Goal: Task Accomplishment & Management: Manage account settings

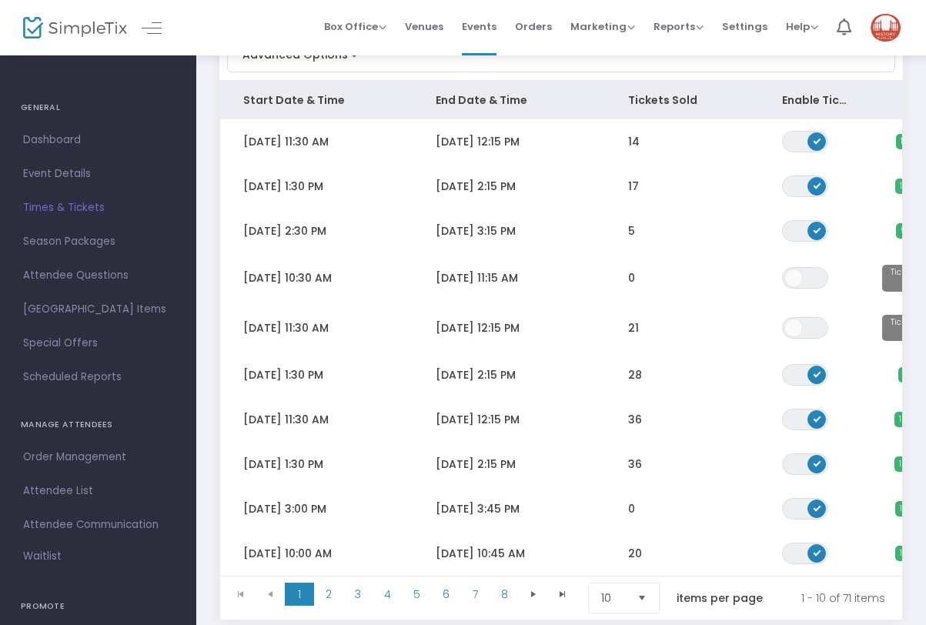
scroll to position [203, 0]
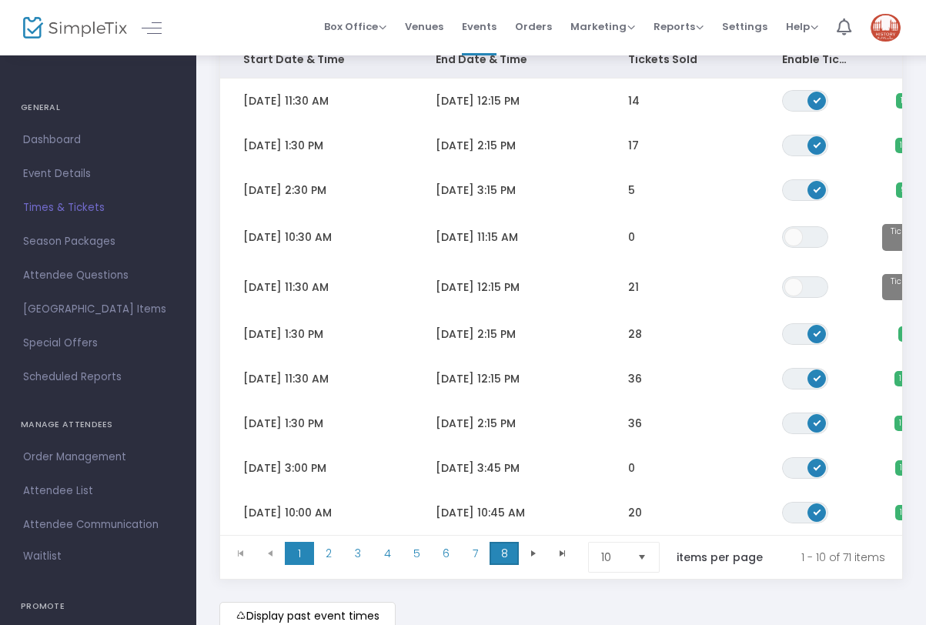
click at [503, 563] on span "8" at bounding box center [503, 553] width 29 height 23
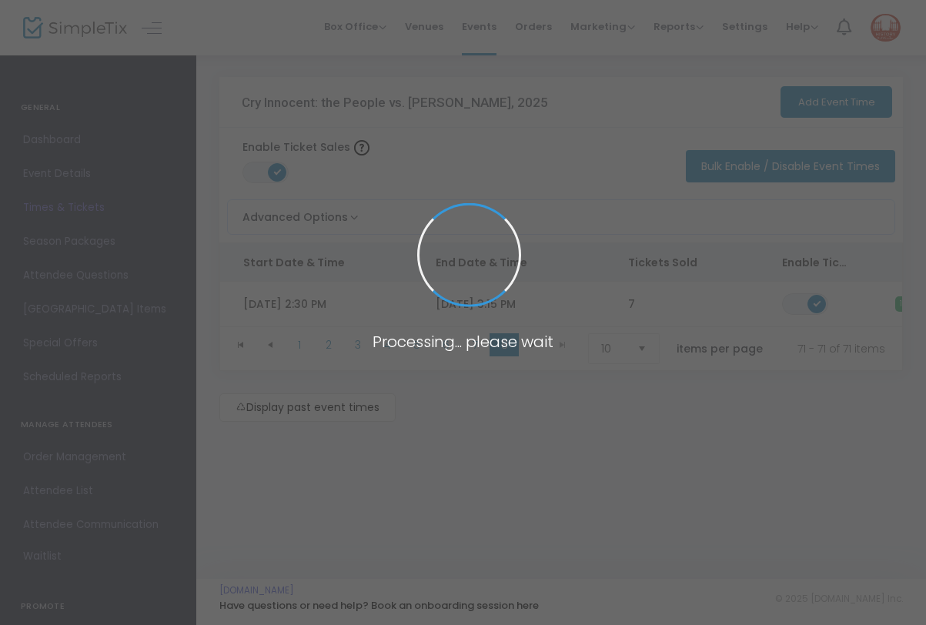
scroll to position [0, 0]
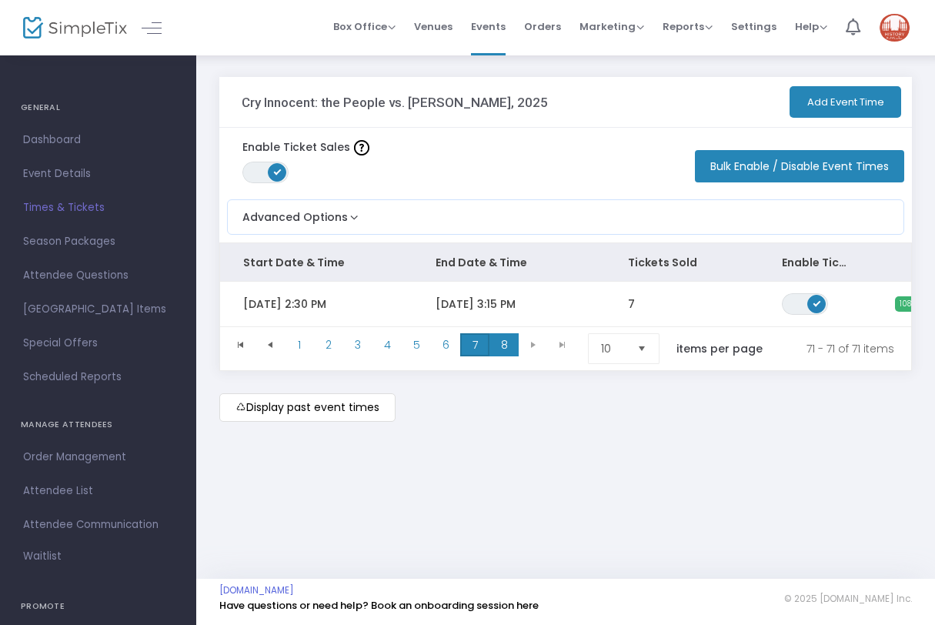
click at [474, 346] on span "7" at bounding box center [474, 344] width 29 height 23
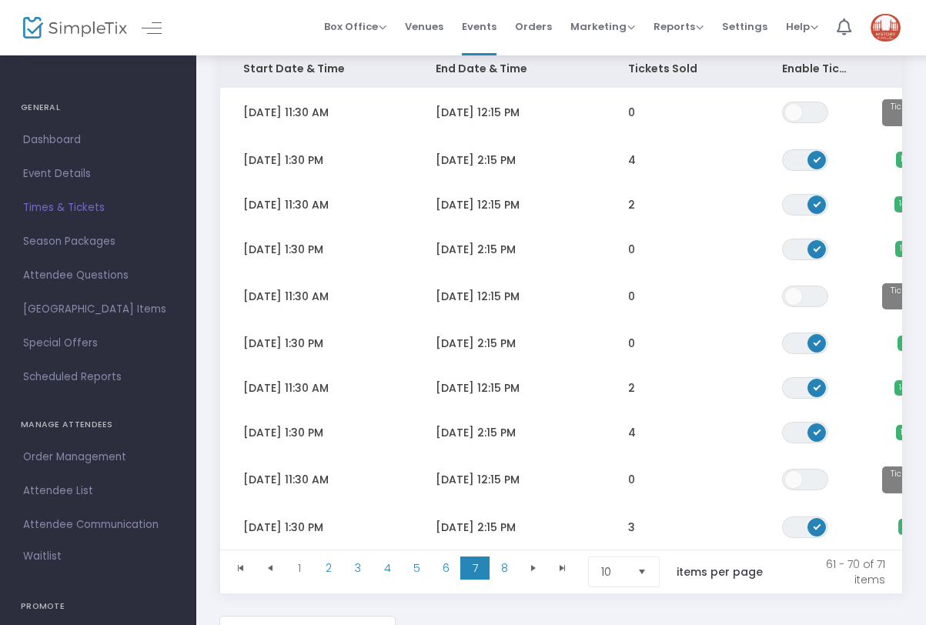
scroll to position [198, 0]
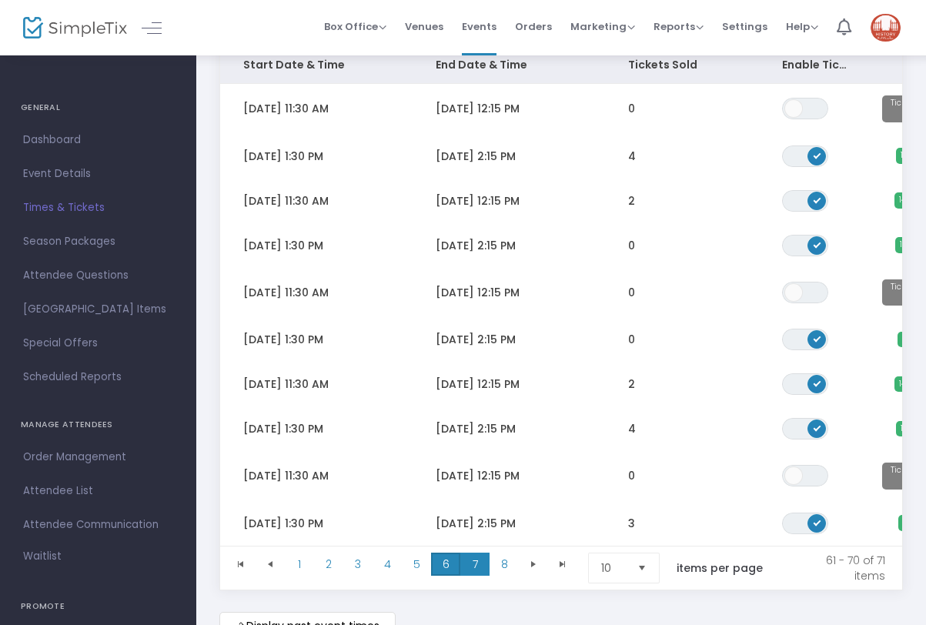
click at [449, 566] on span "6" at bounding box center [445, 564] width 29 height 23
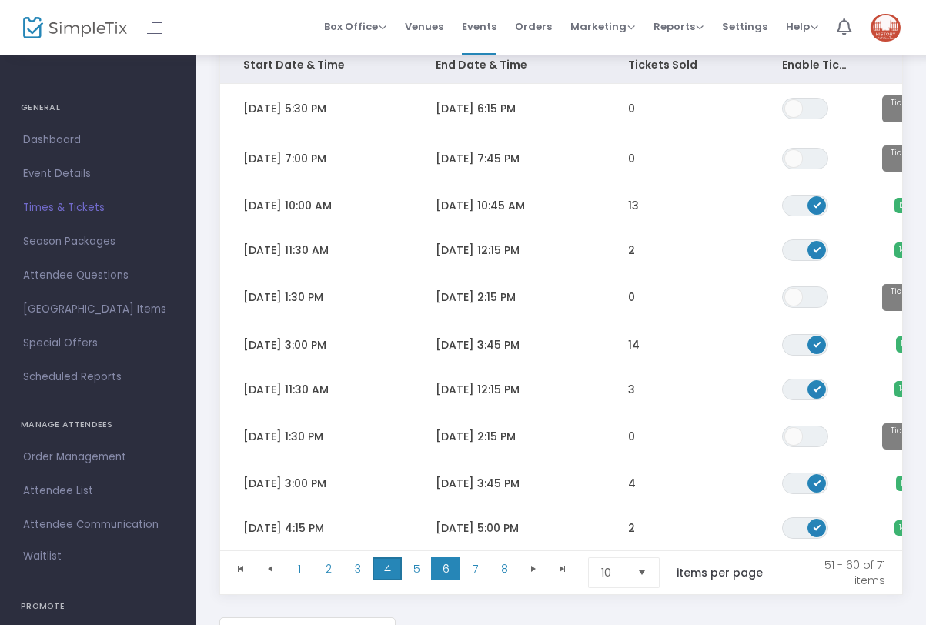
click at [389, 572] on span "4" at bounding box center [386, 568] width 29 height 23
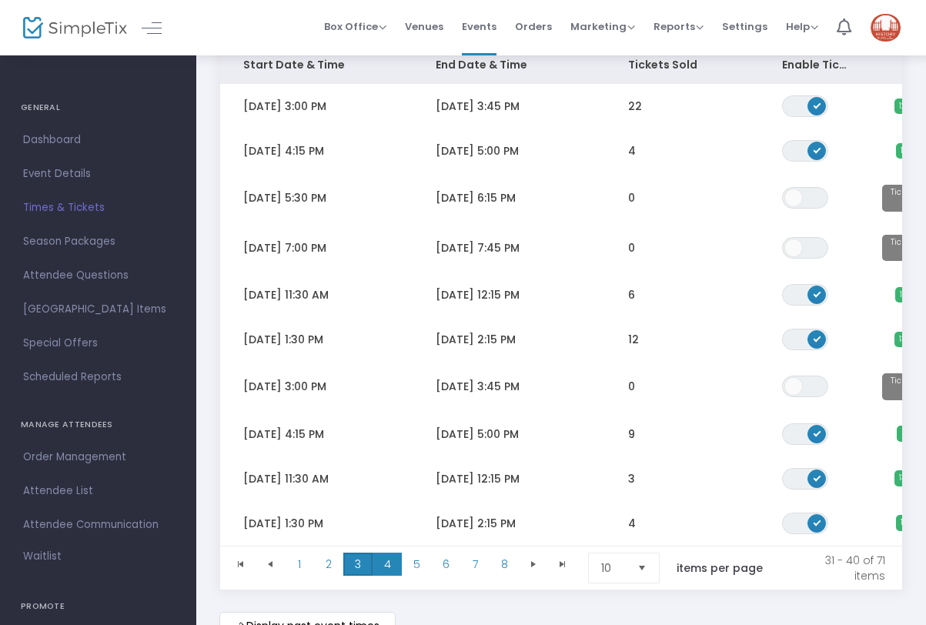
click at [360, 565] on span "3" at bounding box center [357, 564] width 29 height 23
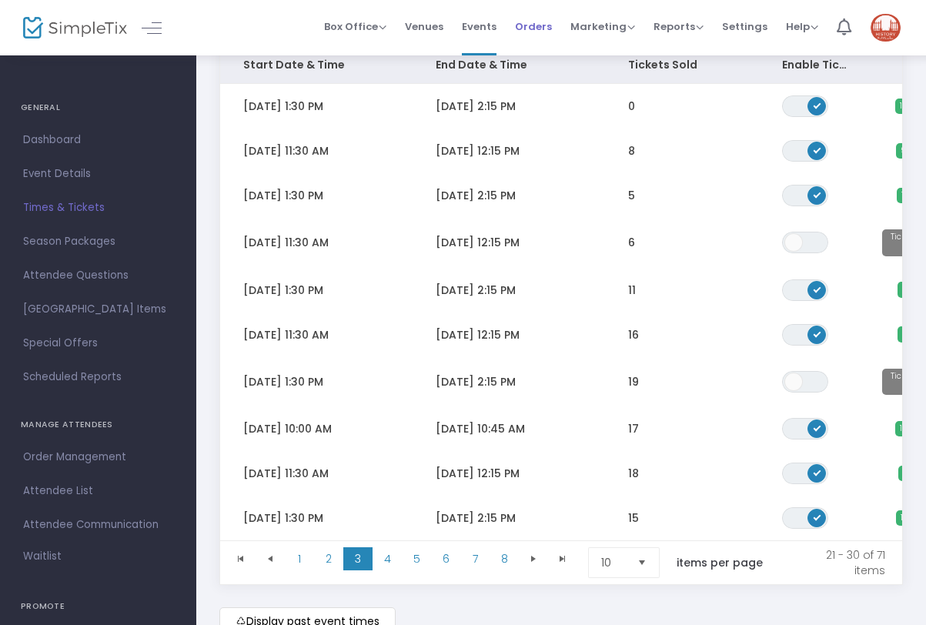
click at [535, 25] on span "Orders" at bounding box center [533, 26] width 37 height 39
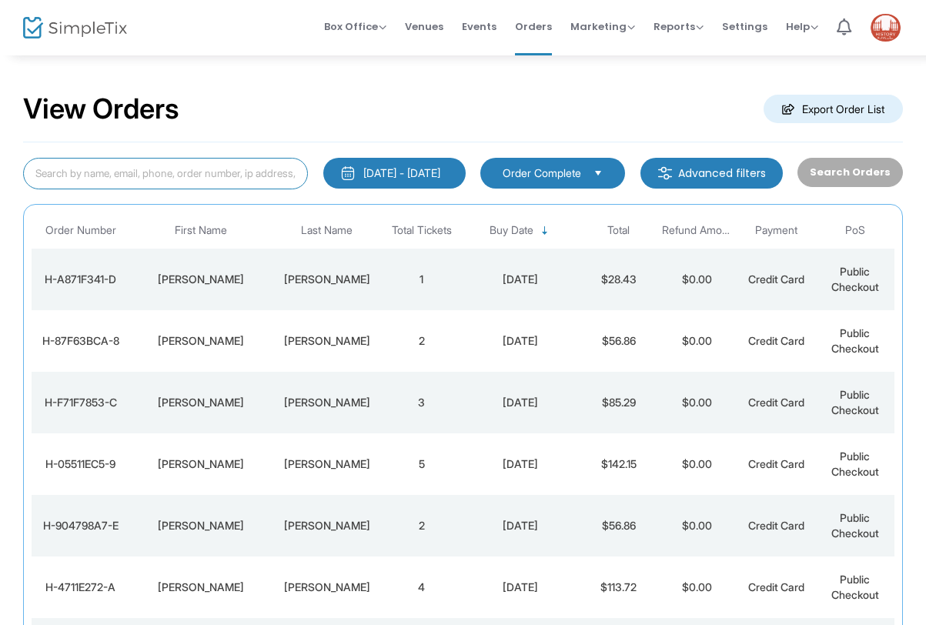
click at [182, 175] on input at bounding box center [165, 174] width 285 height 32
paste input "Order# H-2C5C6125-A"
type input "Order# H-2C5C6125-A"
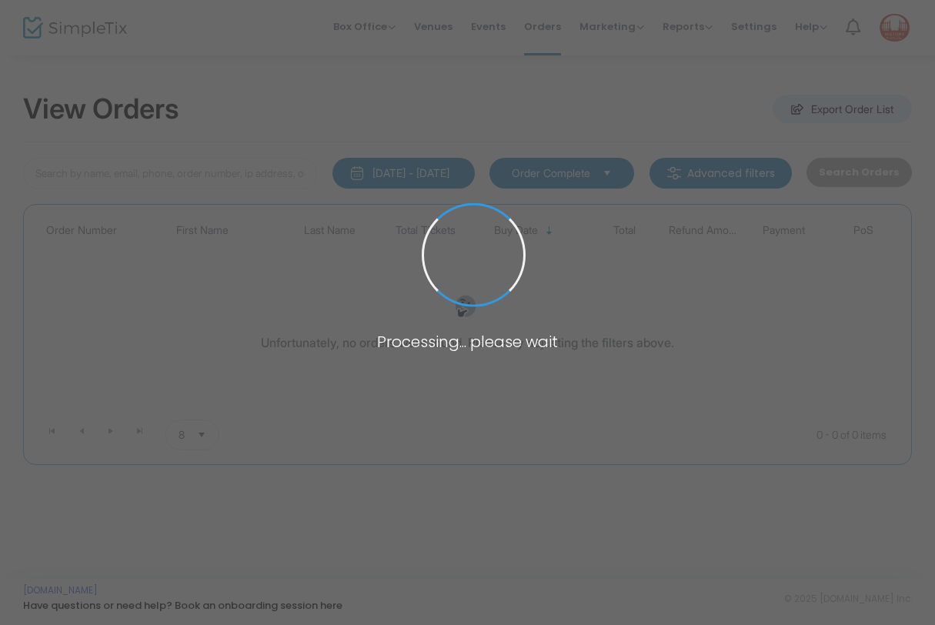
type input "H-2C5C6125-A"
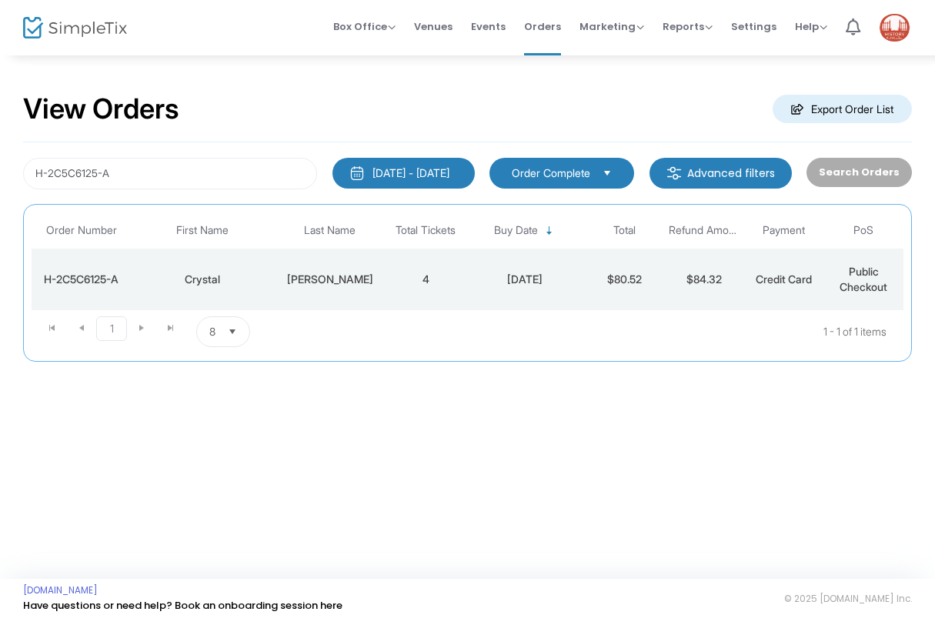
click at [409, 277] on td "4" at bounding box center [425, 280] width 79 height 62
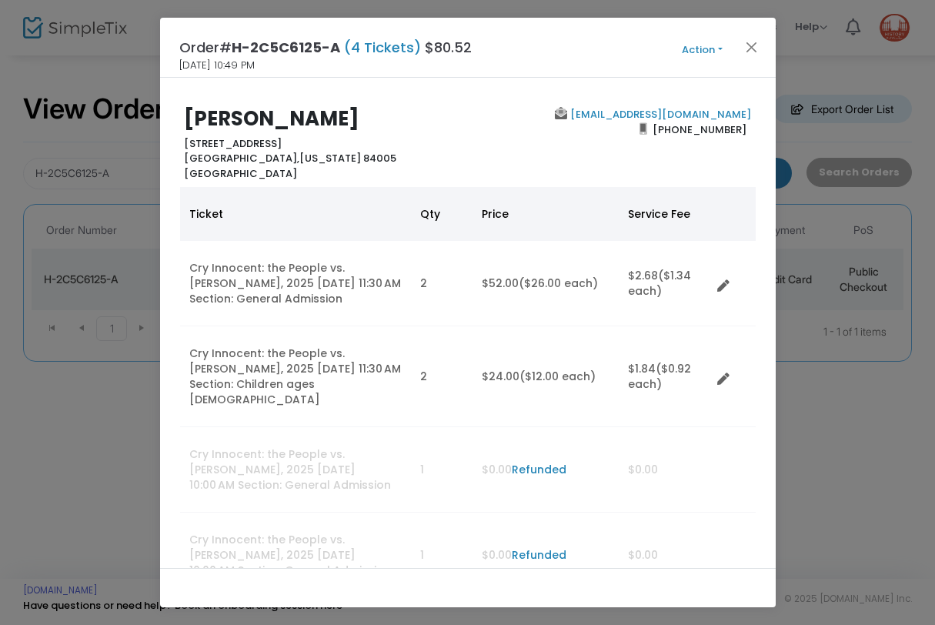
click at [719, 48] on button "Action" at bounding box center [702, 50] width 92 height 17
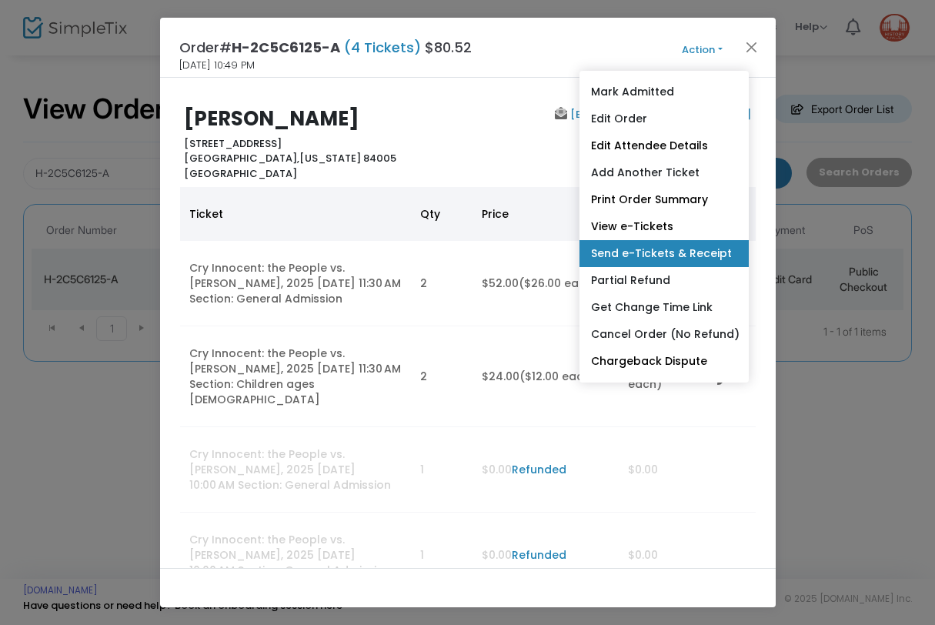
click at [712, 253] on link "Send e-Tickets & Receipt" at bounding box center [663, 253] width 169 height 27
type input "[EMAIL_ADDRESS][DOMAIN_NAME]"
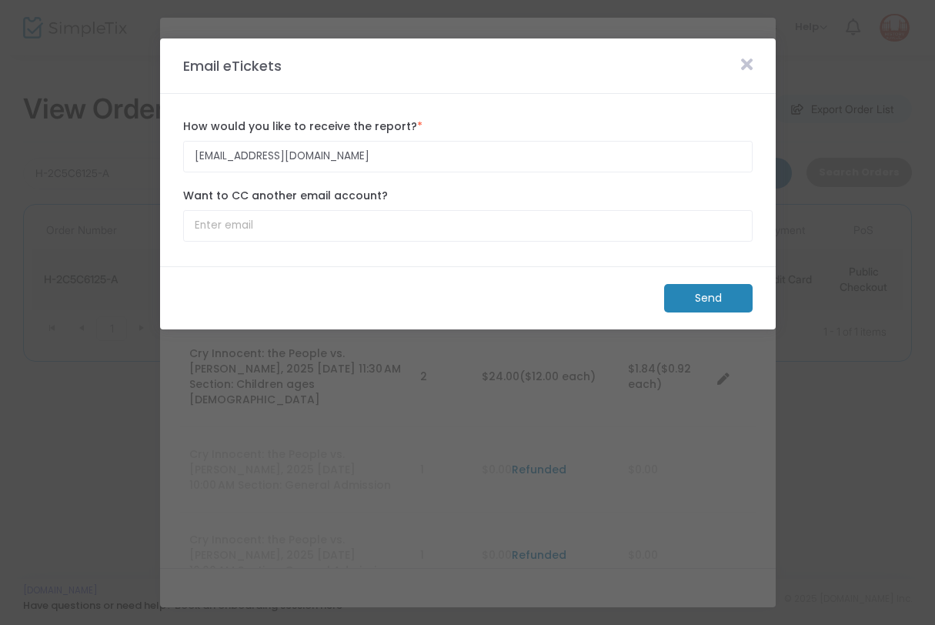
click at [703, 297] on m-button "Send" at bounding box center [708, 298] width 88 height 28
